Goal: Navigation & Orientation: Find specific page/section

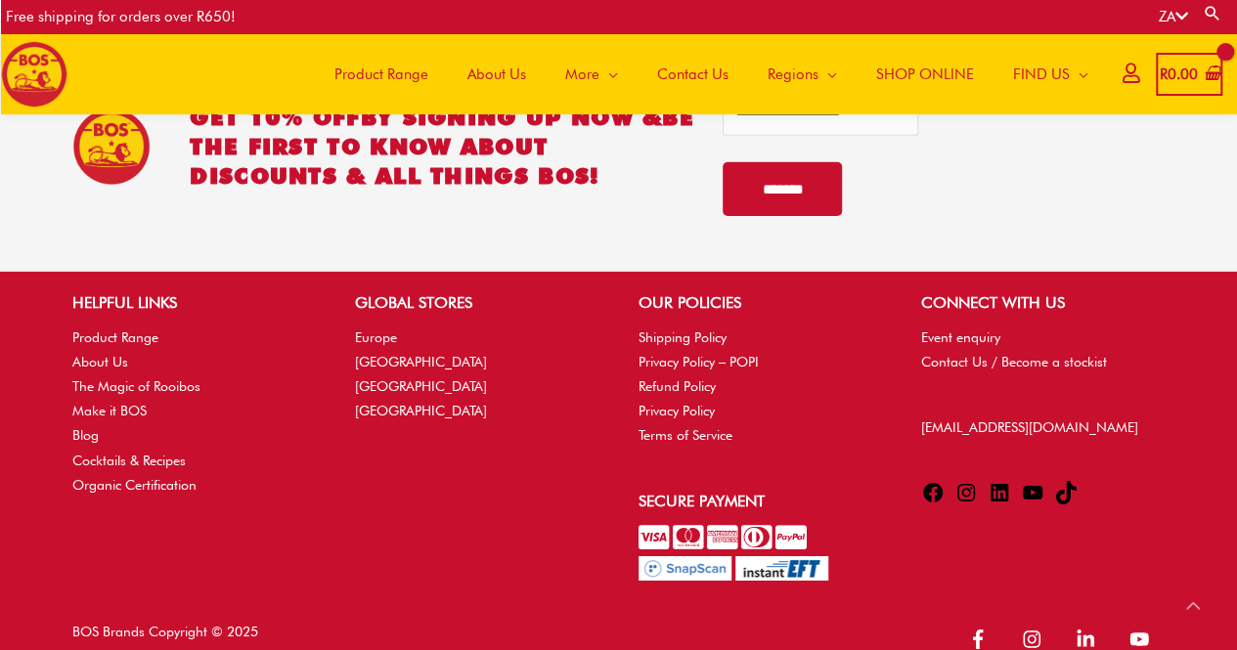
scroll to position [3058, 0]
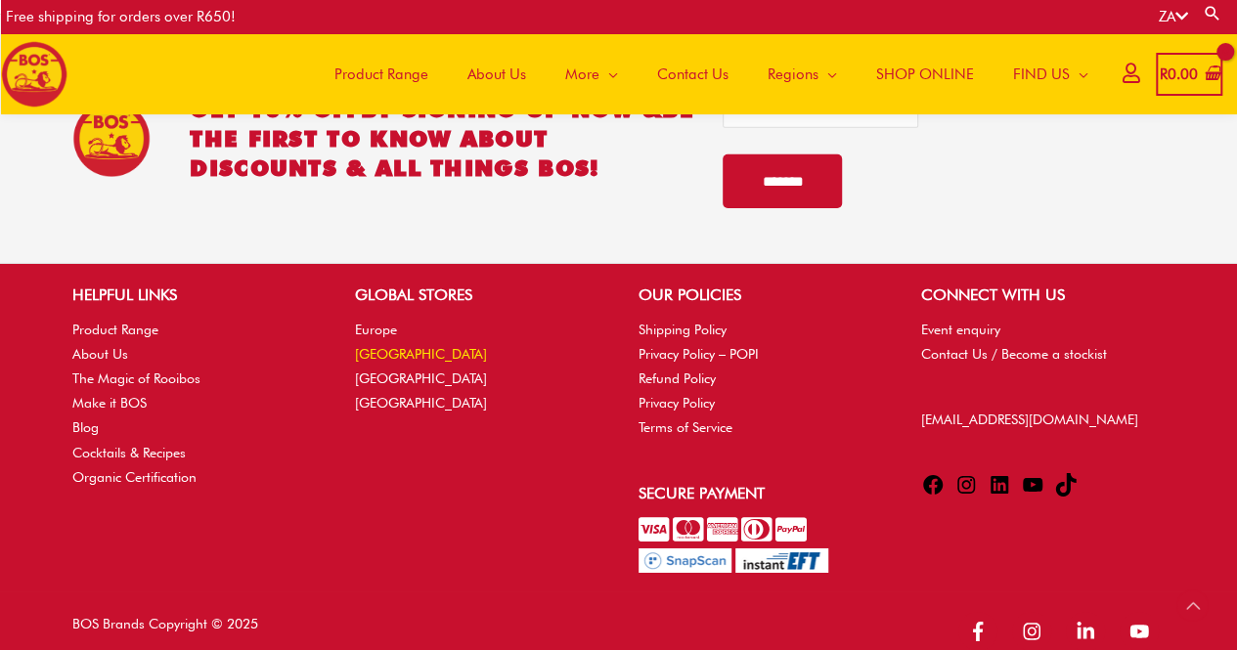
click at [390, 346] on link "[GEOGRAPHIC_DATA]" at bounding box center [421, 354] width 132 height 16
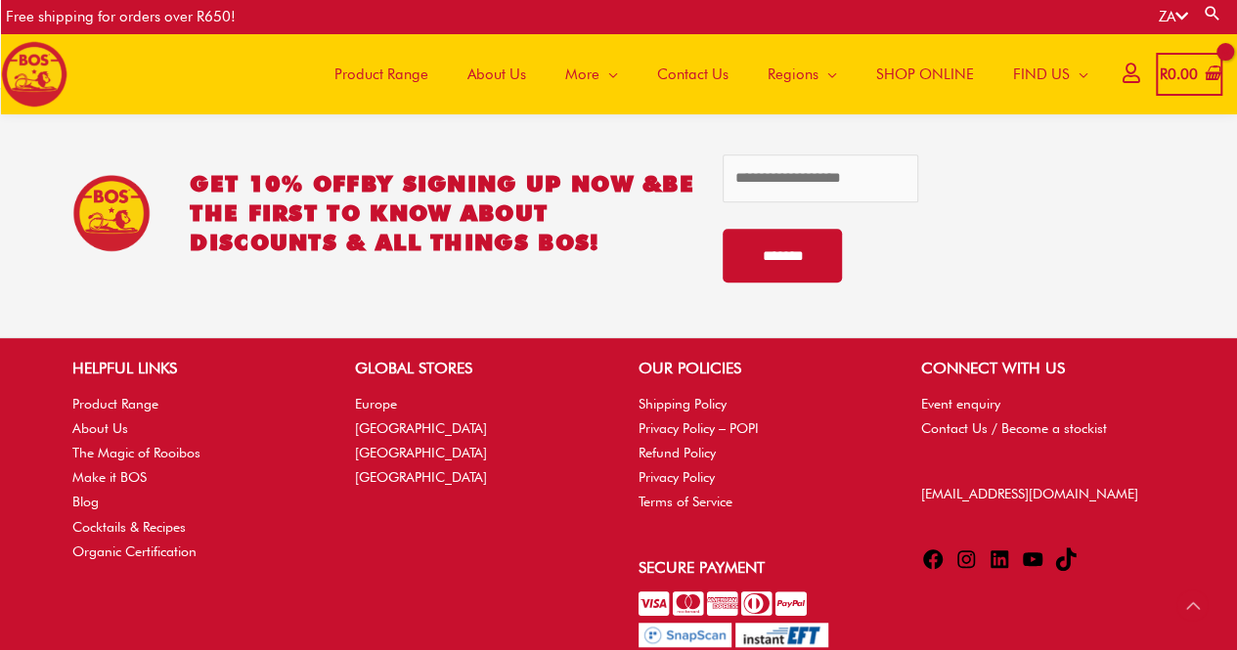
scroll to position [4203, 0]
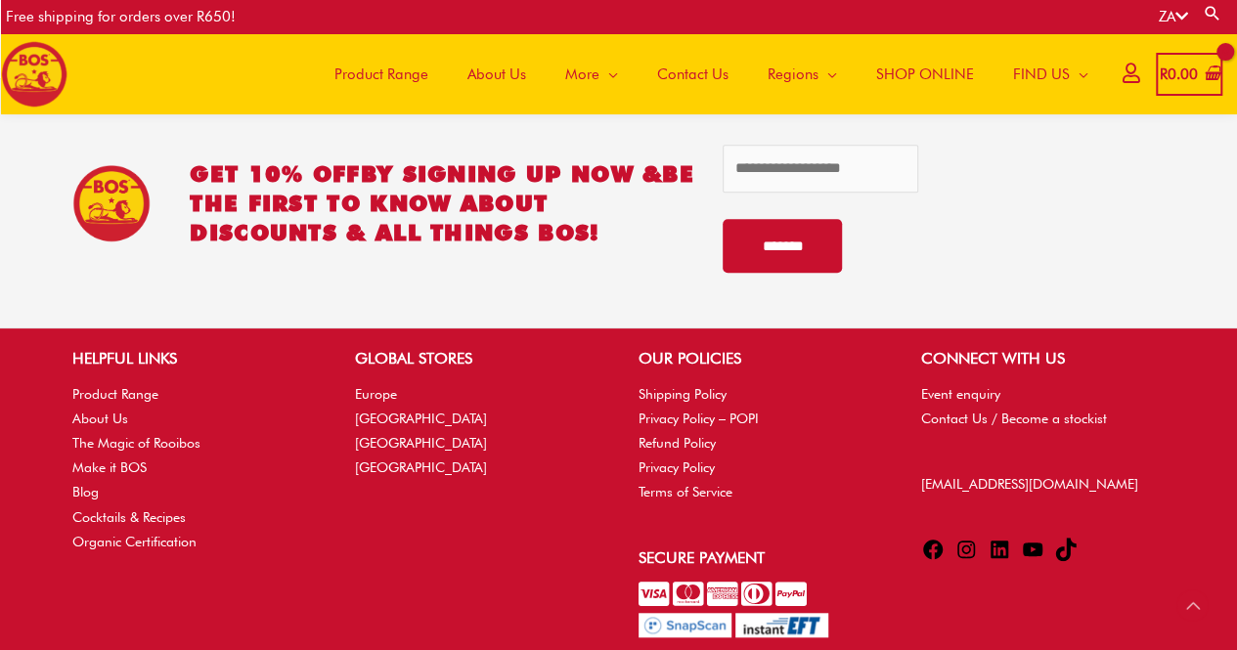
click at [113, 421] on link "About Us" at bounding box center [100, 419] width 56 height 16
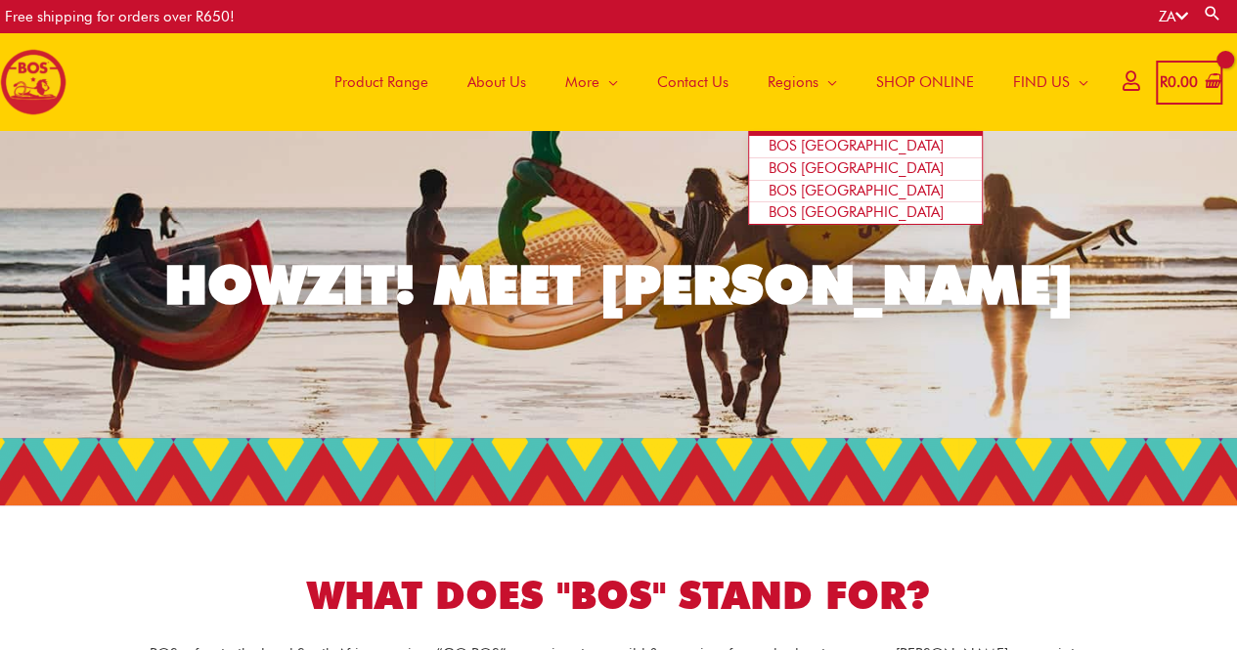
click at [801, 148] on span "BOS [GEOGRAPHIC_DATA]" at bounding box center [855, 146] width 175 height 18
